Goal: Task Accomplishment & Management: Use online tool/utility

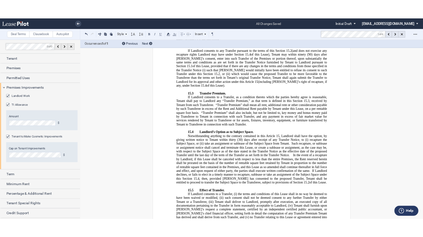
scroll to position [5943, 0]
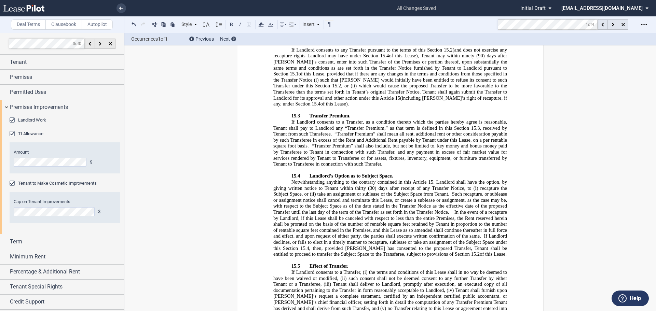
drag, startPoint x: 316, startPoint y: 243, endPoint x: 331, endPoint y: 243, distance: 14.7
click at [316, 288] on span "Tenant shall furnish upon [PERSON_NAME]’s request a complete statement, certifi…" at bounding box center [390, 300] width 235 height 24
drag, startPoint x: 331, startPoint y: 243, endPoint x: 293, endPoint y: 252, distance: 38.8
click at [293, 270] on span "If Landlord consents to a Transfer, (i) the terms and conditions of this Lease …" at bounding box center [390, 309] width 235 height 78
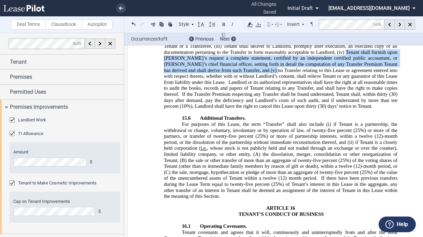
scroll to position [88, 0]
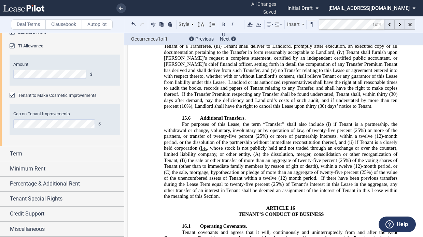
click at [264, 157] on span "the sale or other transfer of more than an aggregate of twenty-five percent" at bounding box center [262, 160] width 149 height 6
click at [304, 19] on md-toolbar "Deal Terms Clausebook Autopilot Style ARTICLE 1 1.1 Section (Article 1) 2.1 Sec…" at bounding box center [211, 24] width 423 height 17
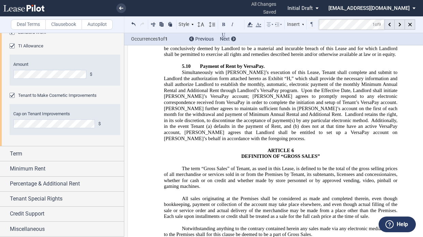
scroll to position [1508, 0]
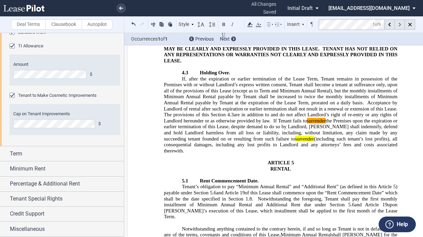
click at [400, 26] on use at bounding box center [400, 25] width 2 height 4
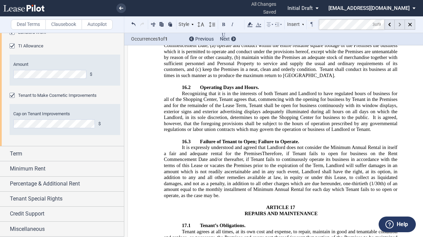
scroll to position [6553, 0]
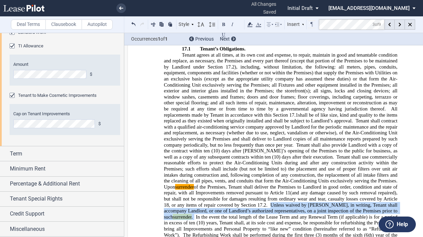
drag, startPoint x: 246, startPoint y: 133, endPoint x: 383, endPoint y: 139, distance: 136.8
click at [383, 139] on span "Tenant agrees at all times, at its own cost and expense, to repair, maintain in…" at bounding box center [282, 151] width 236 height 198
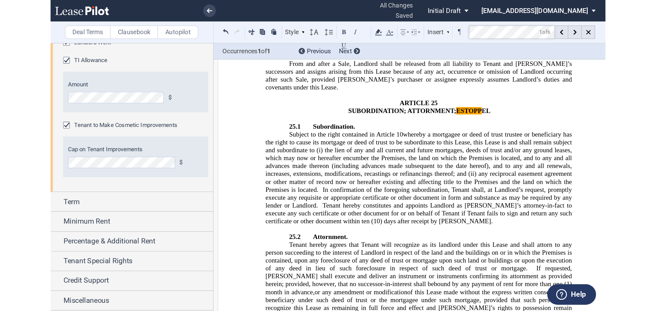
scroll to position [10342, 0]
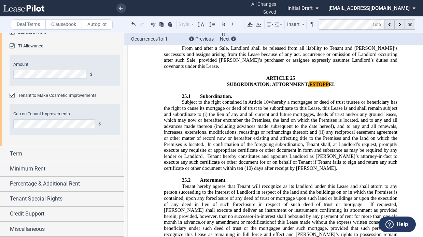
drag, startPoint x: 186, startPoint y: 201, endPoint x: 340, endPoint y: 180, distance: 155.8
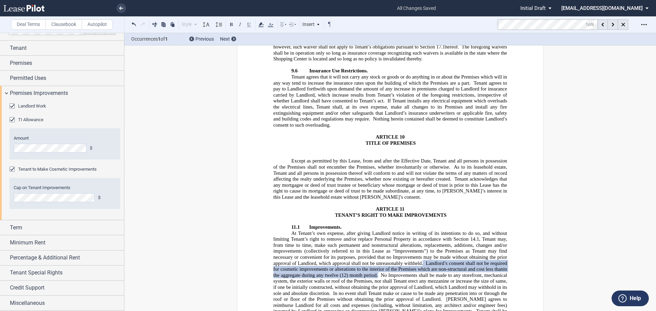
scroll to position [4576, 0]
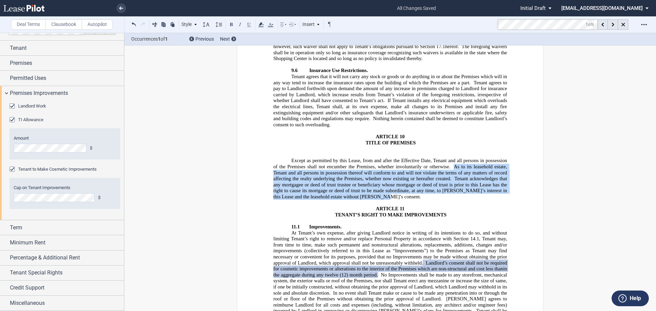
drag, startPoint x: 452, startPoint y: 113, endPoint x: 368, endPoint y: 142, distance: 88.9
click at [368, 158] on p "Except as permitted by this Lease, from and after the Effective Date, Tenant an…" at bounding box center [390, 179] width 234 height 42
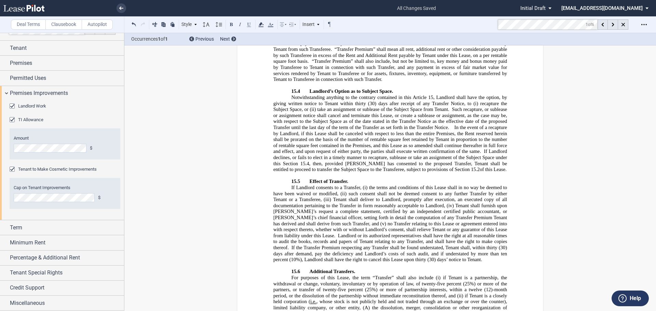
scroll to position [6029, 0]
